Goal: Task Accomplishment & Management: Manage account settings

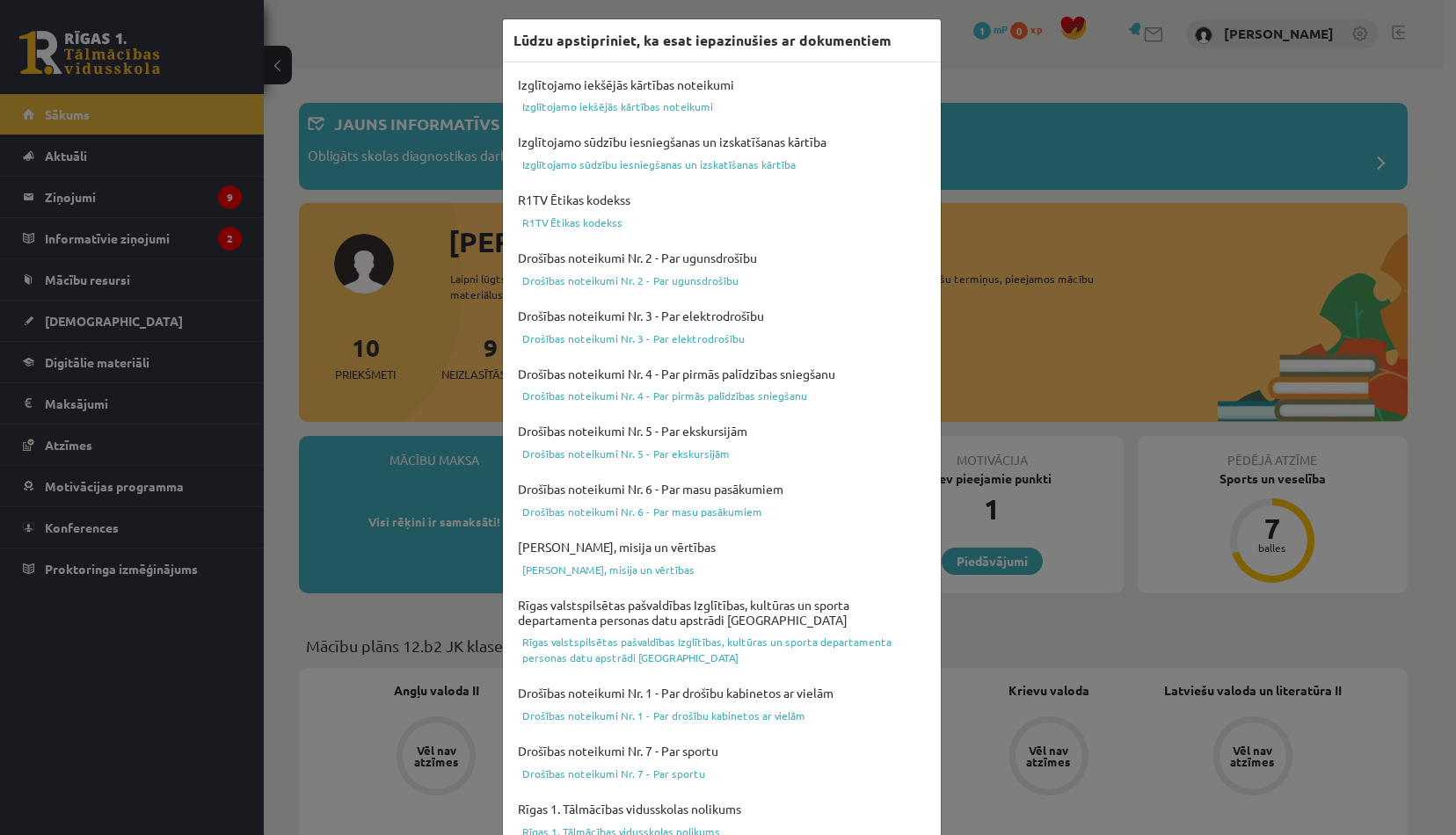
click at [1080, 331] on div "Lūdzu apstipriniet, ka esat iepazinušies ar dokumentiem Izglītojamo iekšējās kā…" at bounding box center [728, 417] width 1456 height 835
click at [1022, 293] on div "Lūdzu apstipriniet, ka esat iepazinušies ar dokumentiem Izglītojamo iekšējās kā…" at bounding box center [728, 417] width 1456 height 835
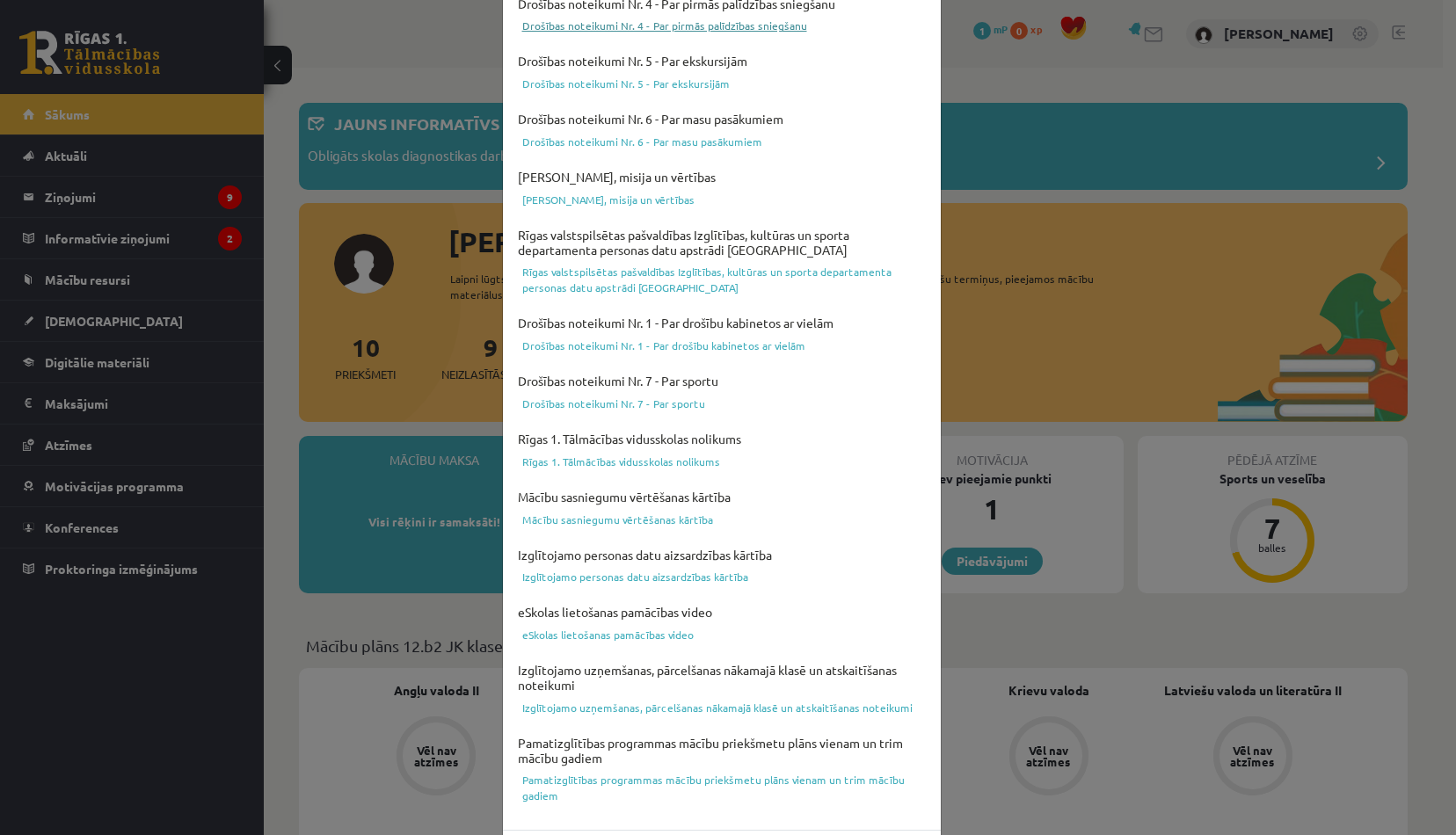
scroll to position [430, 0]
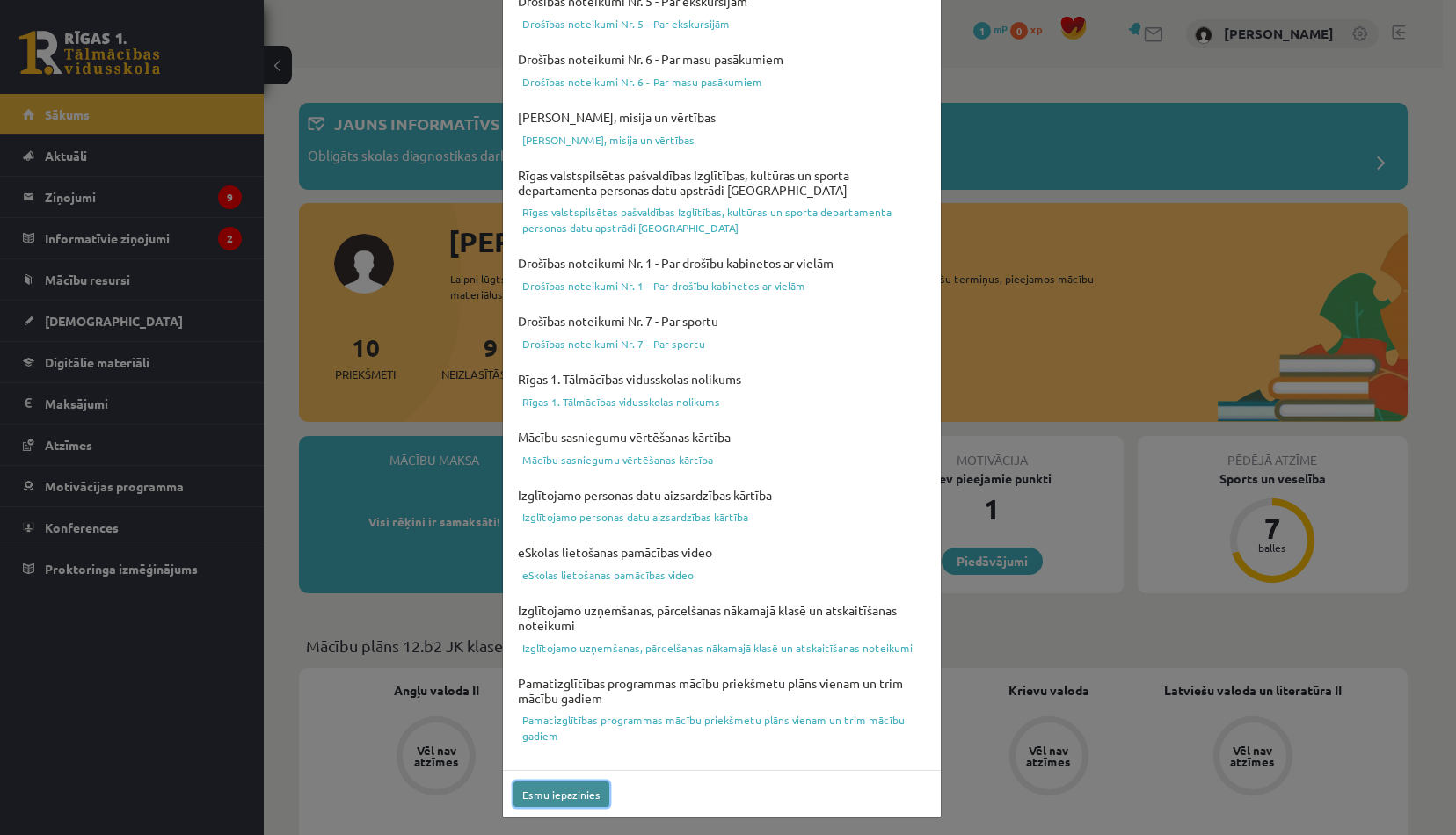
click at [574, 789] on button "Esmu iepazinies" at bounding box center [561, 794] width 96 height 25
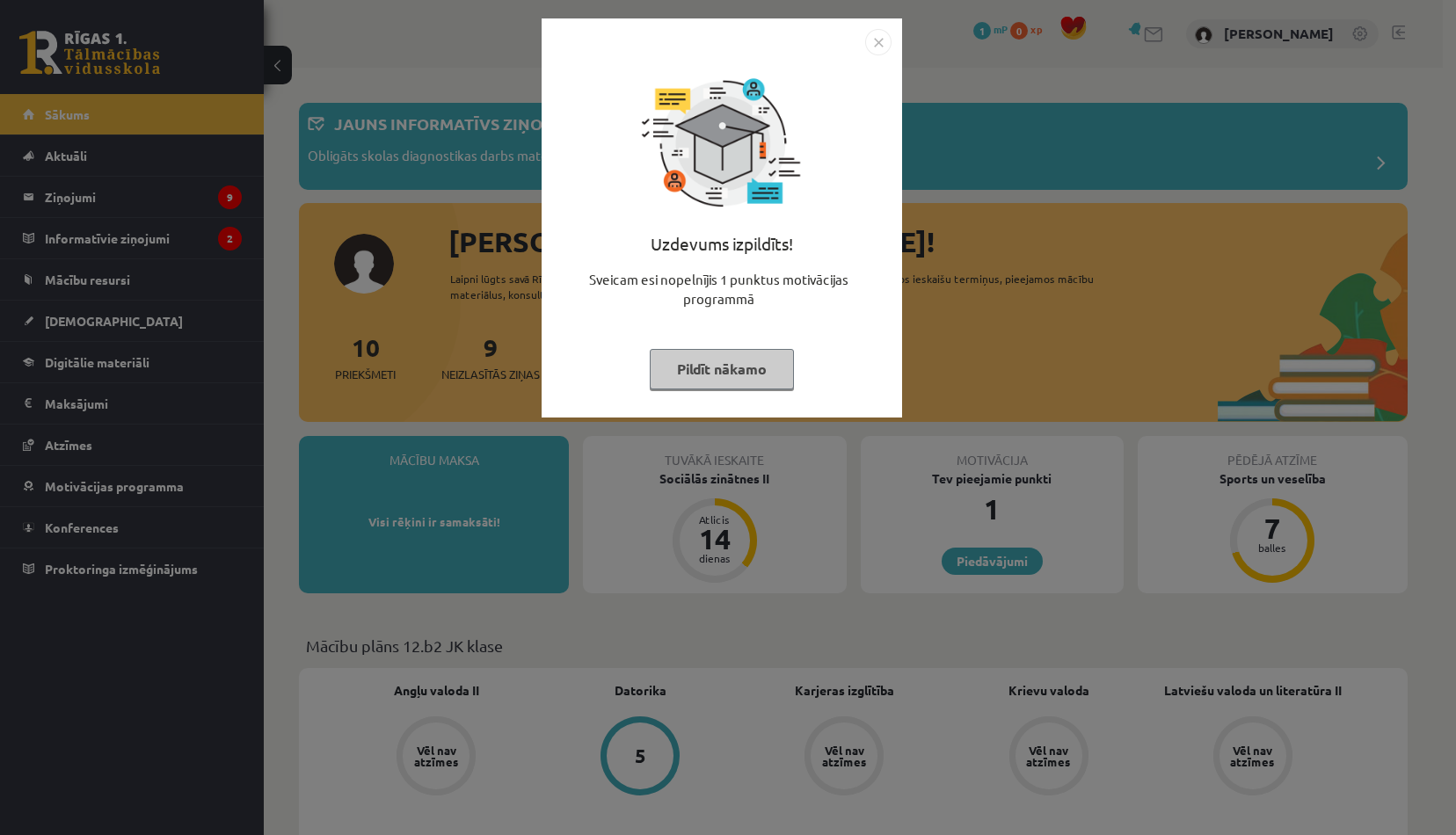
click at [870, 39] on img "Close" at bounding box center [878, 41] width 26 height 26
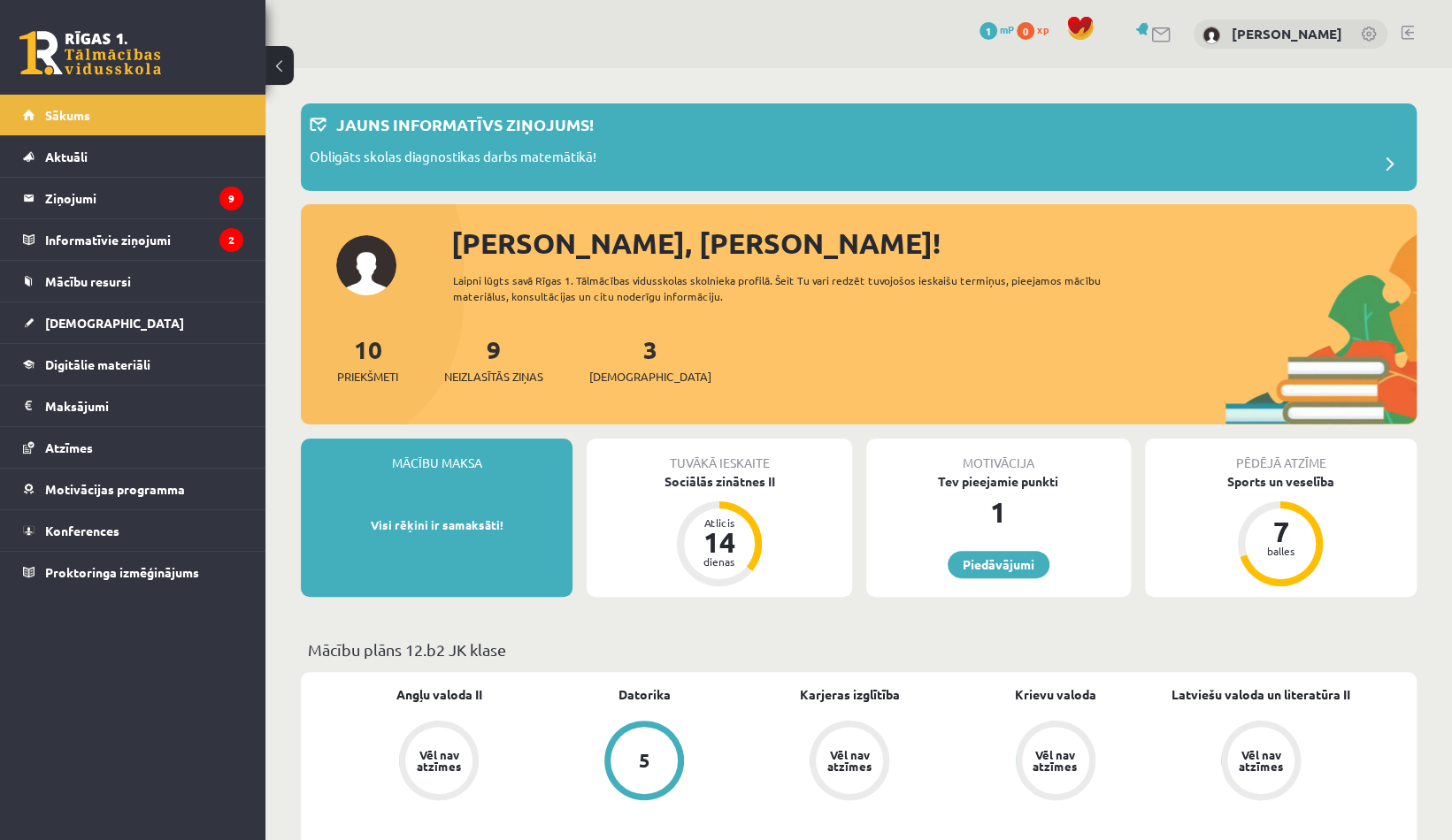
click at [1405, 25] on link at bounding box center [1407, 32] width 14 height 14
